Goal: Task Accomplishment & Management: Complete application form

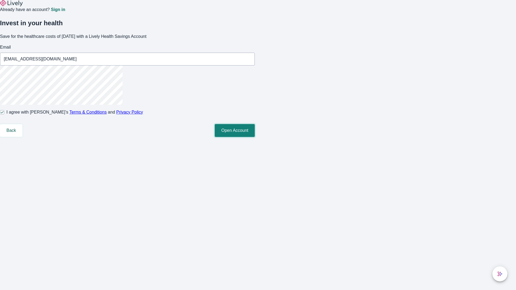
click at [255, 137] on button "Open Account" at bounding box center [235, 130] width 40 height 13
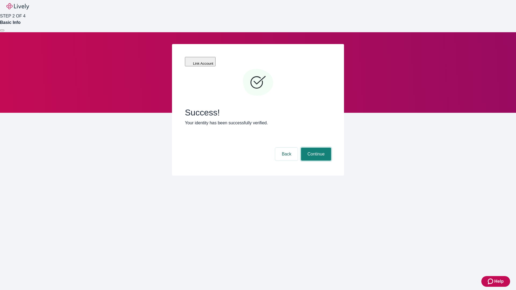
click at [315, 148] on button "Continue" at bounding box center [316, 154] width 30 height 13
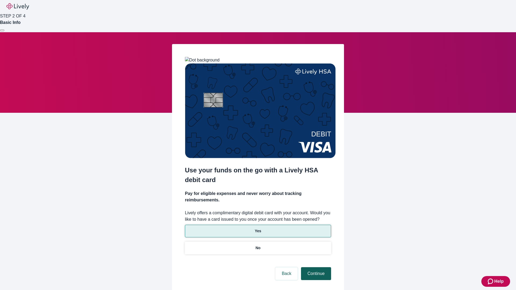
click at [258, 228] on p "Yes" at bounding box center [258, 231] width 6 height 6
click at [315, 267] on button "Continue" at bounding box center [316, 273] width 30 height 13
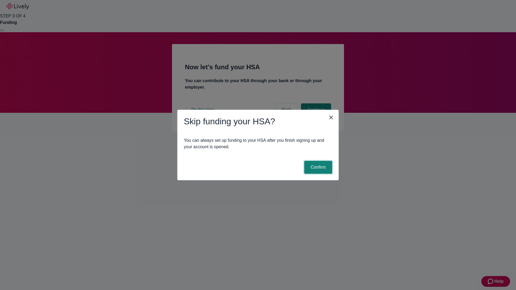
click at [317, 167] on button "Confirm" at bounding box center [318, 167] width 28 height 13
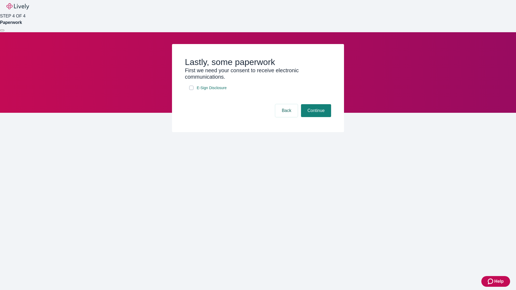
click at [191, 90] on input "E-Sign Disclosure" at bounding box center [191, 88] width 4 height 4
checkbox input "true"
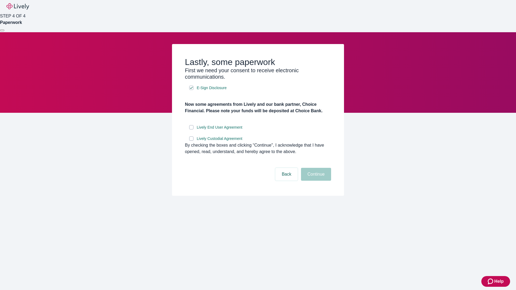
click at [191, 130] on input "Lively End User Agreement" at bounding box center [191, 127] width 4 height 4
checkbox input "true"
click at [191, 141] on input "Lively Custodial Agreement" at bounding box center [191, 139] width 4 height 4
checkbox input "true"
click at [315, 181] on button "Continue" at bounding box center [316, 174] width 30 height 13
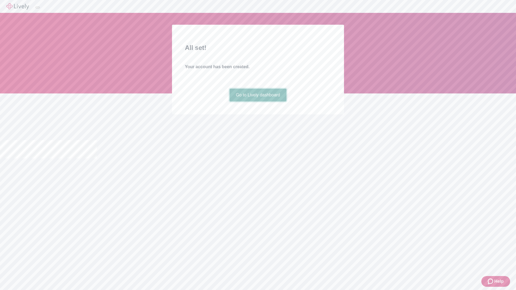
click at [258, 102] on link "Go to Lively dashboard" at bounding box center [257, 95] width 57 height 13
